Goal: Transaction & Acquisition: Purchase product/service

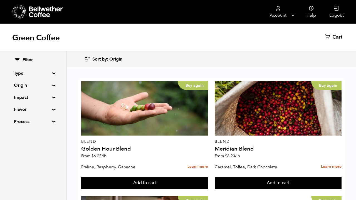
click at [49, 110] on summary "Flavor" at bounding box center [33, 109] width 38 height 7
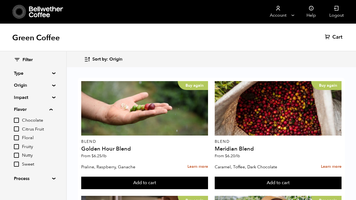
click at [50, 110] on summary "Flavor" at bounding box center [33, 109] width 39 height 7
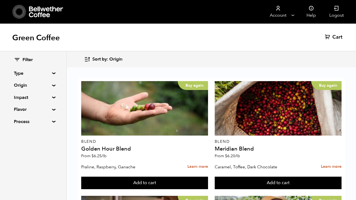
click at [49, 79] on div "Filter Type Blend Single Origin Decaf Seasonal Year Round Origin Blend Brazil B…" at bounding box center [33, 91] width 38 height 68
click at [48, 86] on summary "Origin" at bounding box center [33, 85] width 38 height 7
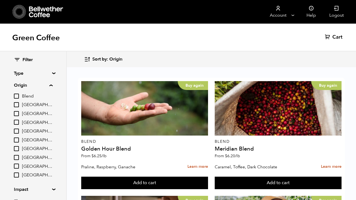
click at [28, 139] on span "[GEOGRAPHIC_DATA]" at bounding box center [37, 140] width 31 height 6
click at [0, 0] on input "[GEOGRAPHIC_DATA]" at bounding box center [0, 0] width 0 height 0
checkbox input "true"
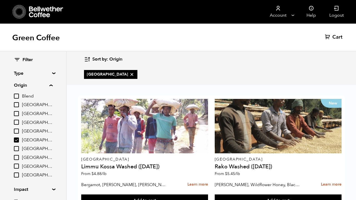
scroll to position [139, 0]
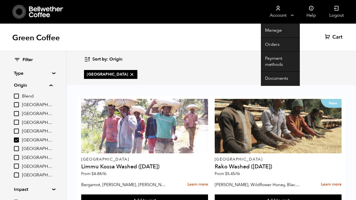
click at [289, 13] on link "Account" at bounding box center [278, 12] width 34 height 24
click at [278, 42] on link "Orders" at bounding box center [280, 45] width 39 height 14
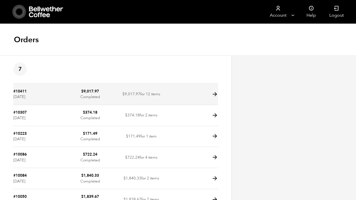
click at [22, 92] on link "#10411" at bounding box center [19, 91] width 13 height 5
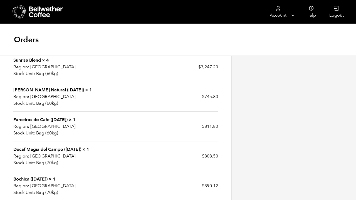
scroll to position [262, 0]
click at [20, 14] on icon at bounding box center [20, 12] width 14 height 14
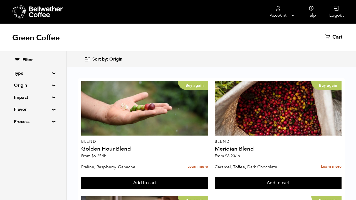
scroll to position [618, 0]
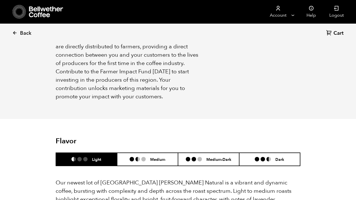
scroll to position [412, 0]
